Goal: Information Seeking & Learning: Understand process/instructions

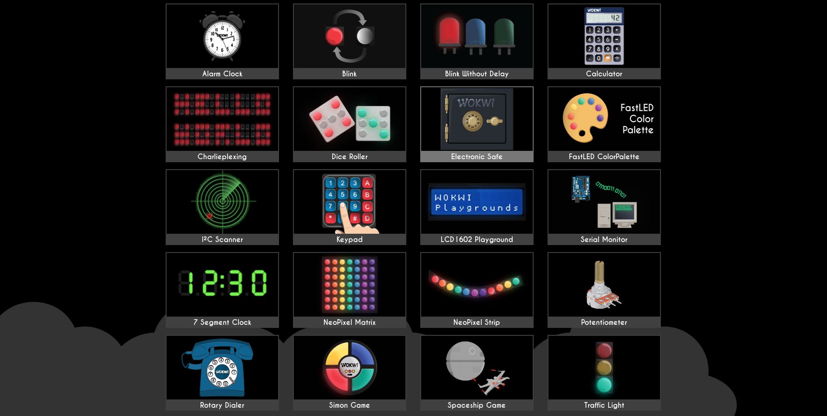
scroll to position [87, 0]
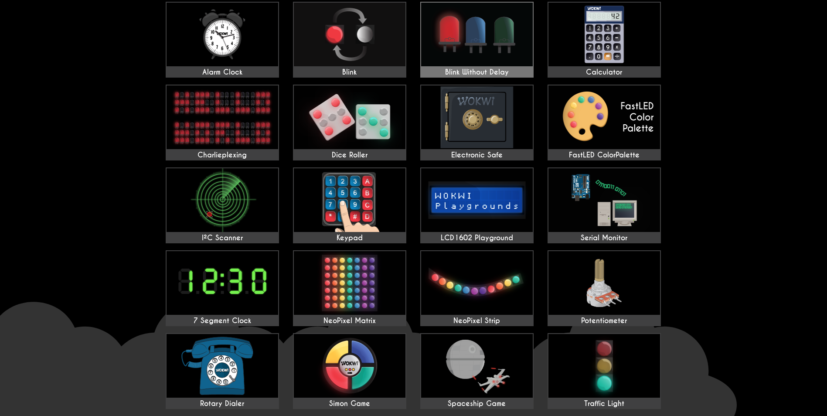
click at [489, 49] on img at bounding box center [477, 35] width 112 height 64
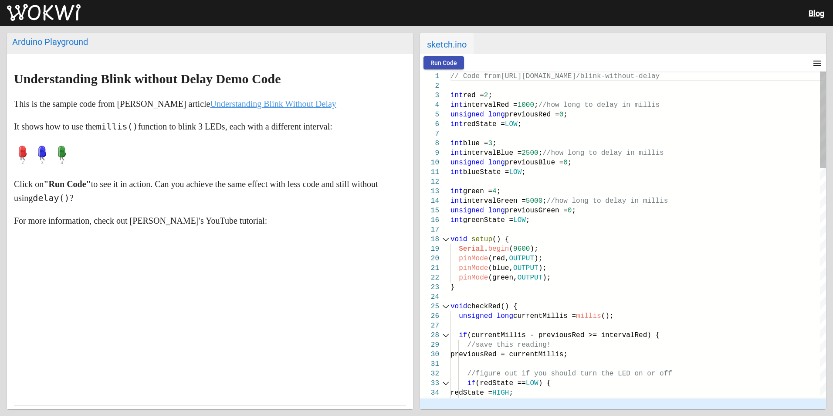
drag, startPoint x: 450, startPoint y: 77, endPoint x: 450, endPoint y: 122, distance: 44.9
drag, startPoint x: 443, startPoint y: 88, endPoint x: 464, endPoint y: 150, distance: 65.3
click at [464, 152] on div "1 2 3 4 5 6 7 8 9 10 11 12 13 14 15 16 17 18 19 20 21 22 23 24 25 26 27 28 29 3…" at bounding box center [623, 234] width 406 height 326
click at [451, 63] on span "Run Code" at bounding box center [443, 62] width 27 height 7
